Goal: Task Accomplishment & Management: Manage account settings

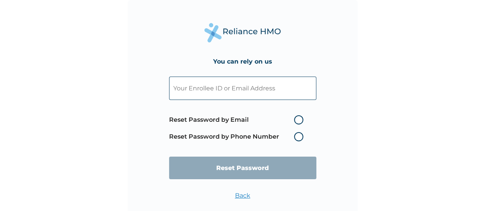
paste input "blessingraji100@gmail.com"
click at [276, 98] on input "blessingraji100@gmail.com" at bounding box center [242, 88] width 147 height 23
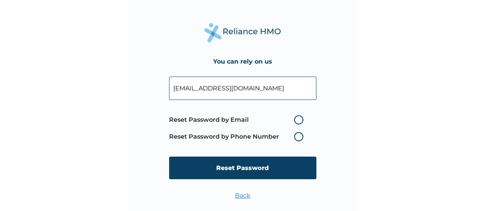
type input "blessingraji100@gmail.com"
click at [296, 121] on label "Reset Password by Email" at bounding box center [238, 119] width 138 height 9
click at [296, 121] on input "Reset Password by Email" at bounding box center [289, 120] width 12 height 12
radio input "true"
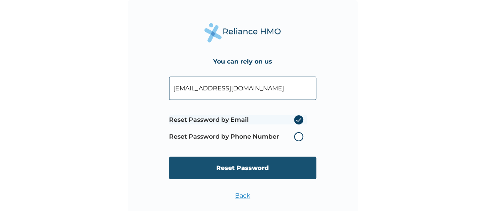
click at [276, 166] on input "Reset Password" at bounding box center [242, 168] width 147 height 23
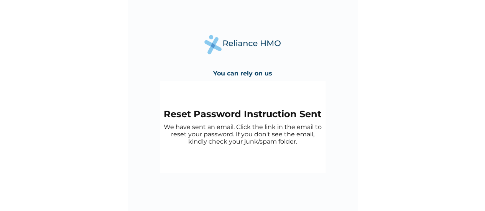
scroll to position [18, 0]
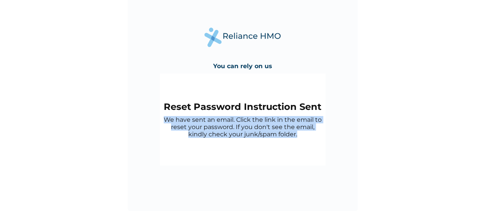
copy p "We have sent an email. Click the link in the email to reset your password. If y…"
drag, startPoint x: 161, startPoint y: 117, endPoint x: 307, endPoint y: 141, distance: 147.8
click at [307, 141] on div "Reset Password Instruction Sent We have sent an email. Click the link in the em…" at bounding box center [243, 120] width 166 height 92
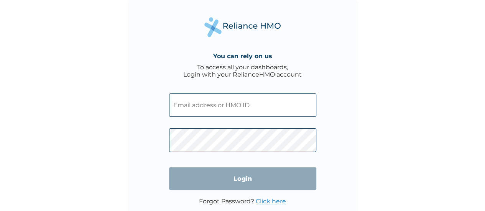
type input "[EMAIL_ADDRESS][DOMAIN_NAME]"
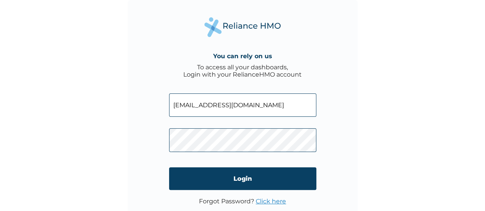
click at [258, 201] on link "Click here" at bounding box center [271, 201] width 30 height 7
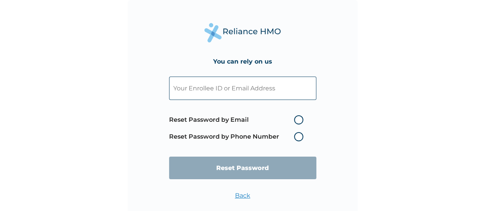
click at [278, 91] on input "text" at bounding box center [242, 88] width 147 height 23
paste input "[EMAIL_ADDRESS][DOMAIN_NAME]"
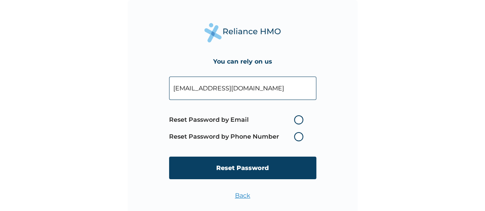
type input "[EMAIL_ADDRESS][DOMAIN_NAME]"
click at [298, 122] on label "Reset Password by Email" at bounding box center [238, 119] width 138 height 9
click at [296, 122] on input "Reset Password by Email" at bounding box center [289, 120] width 12 height 12
radio input "true"
click at [266, 154] on form "[EMAIL_ADDRESS][DOMAIN_NAME] Reset Password by Email Reset Password by Phone Nu…" at bounding box center [242, 128] width 147 height 118
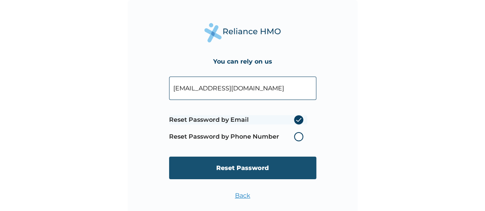
click at [255, 163] on input "Reset Password" at bounding box center [242, 168] width 147 height 23
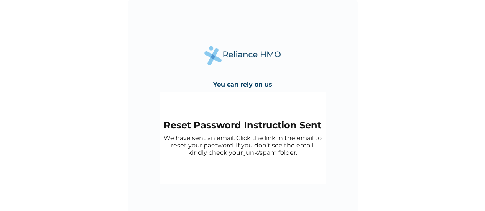
click at [239, 139] on p "We have sent an email. Click the link in the email to reset your password. If y…" at bounding box center [243, 146] width 158 height 22
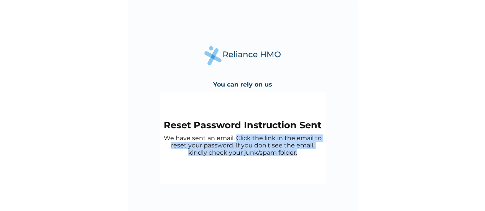
drag, startPoint x: 239, startPoint y: 139, endPoint x: 296, endPoint y: 153, distance: 58.8
click at [296, 153] on p "We have sent an email. Click the link in the email to reset your password. If y…" at bounding box center [243, 146] width 158 height 22
copy p "Click the link in the email to reset your password. If you don't see the email,…"
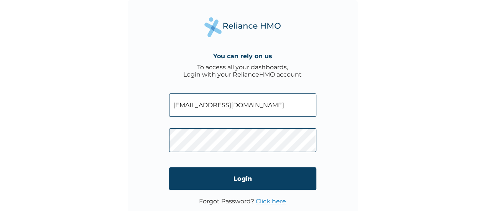
click at [271, 199] on link "Click here" at bounding box center [271, 201] width 30 height 7
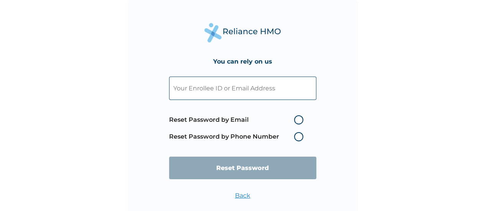
paste input "[EMAIL_ADDRESS][DOMAIN_NAME]"
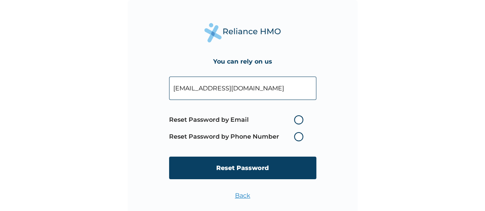
click at [259, 87] on input "[EMAIL_ADDRESS][DOMAIN_NAME]" at bounding box center [242, 88] width 147 height 23
type input "[EMAIL_ADDRESS][DOMAIN_NAME]"
click at [301, 118] on label "Reset Password by Email" at bounding box center [238, 119] width 138 height 9
click at [296, 118] on input "Reset Password by Email" at bounding box center [289, 120] width 12 height 12
radio input "true"
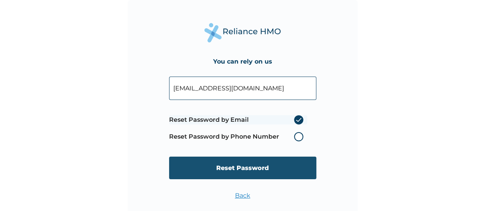
click at [279, 166] on input "Reset Password" at bounding box center [242, 168] width 147 height 23
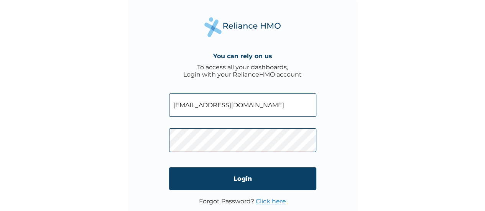
click at [267, 203] on link "Click here" at bounding box center [271, 201] width 30 height 7
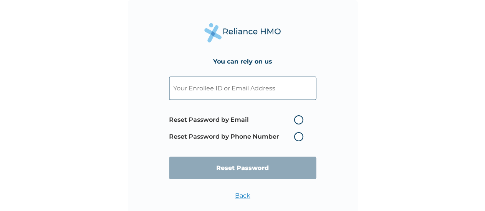
paste input "[EMAIL_ADDRESS][DOMAIN_NAME]"
click at [261, 94] on input "text" at bounding box center [242, 88] width 147 height 23
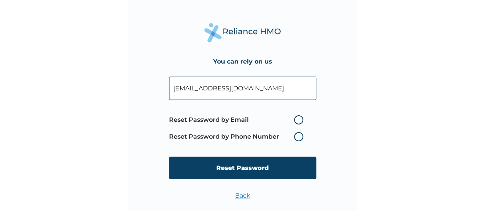
type input "[EMAIL_ADDRESS][DOMAIN_NAME]"
click at [295, 121] on label "Reset Password by Email" at bounding box center [238, 119] width 138 height 9
click at [295, 121] on input "Reset Password by Email" at bounding box center [289, 120] width 12 height 12
radio input "true"
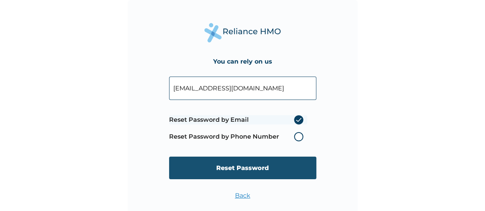
click at [270, 163] on input "Reset Password" at bounding box center [242, 168] width 147 height 23
